Goal: Navigation & Orientation: Find specific page/section

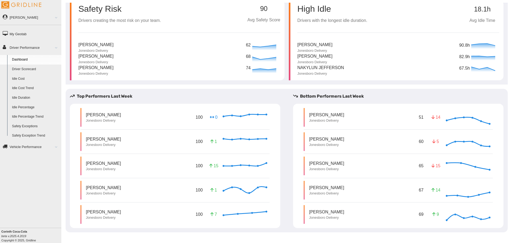
scroll to position [27, 0]
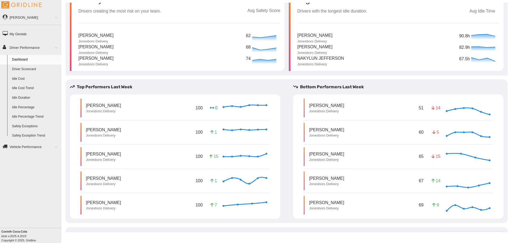
click at [70, 87] on icon at bounding box center [72, 87] width 5 height 4
click at [32, 70] on link "Driver Scorecard" at bounding box center [36, 70] width 52 height 10
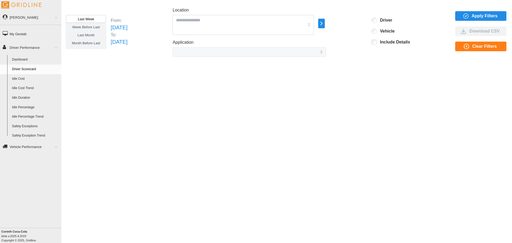
click at [25, 126] on link "Safety Exceptions" at bounding box center [36, 127] width 52 height 10
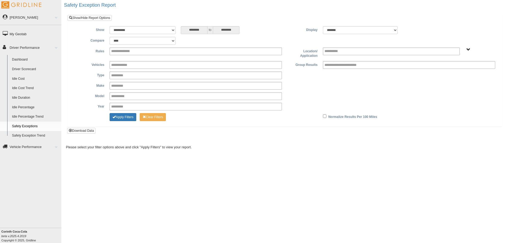
click at [27, 136] on link "Safety Exception Trend" at bounding box center [36, 136] width 52 height 10
click at [17, 34] on link "My Geotab" at bounding box center [30, 34] width 61 height 12
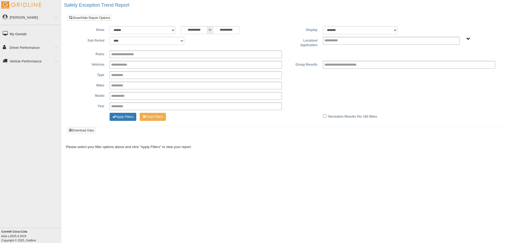
click at [22, 61] on link "Vehicle Performance" at bounding box center [30, 61] width 61 height 12
click at [17, 81] on link "DVIR Trend" at bounding box center [36, 83] width 52 height 10
